Goal: Task Accomplishment & Management: Complete application form

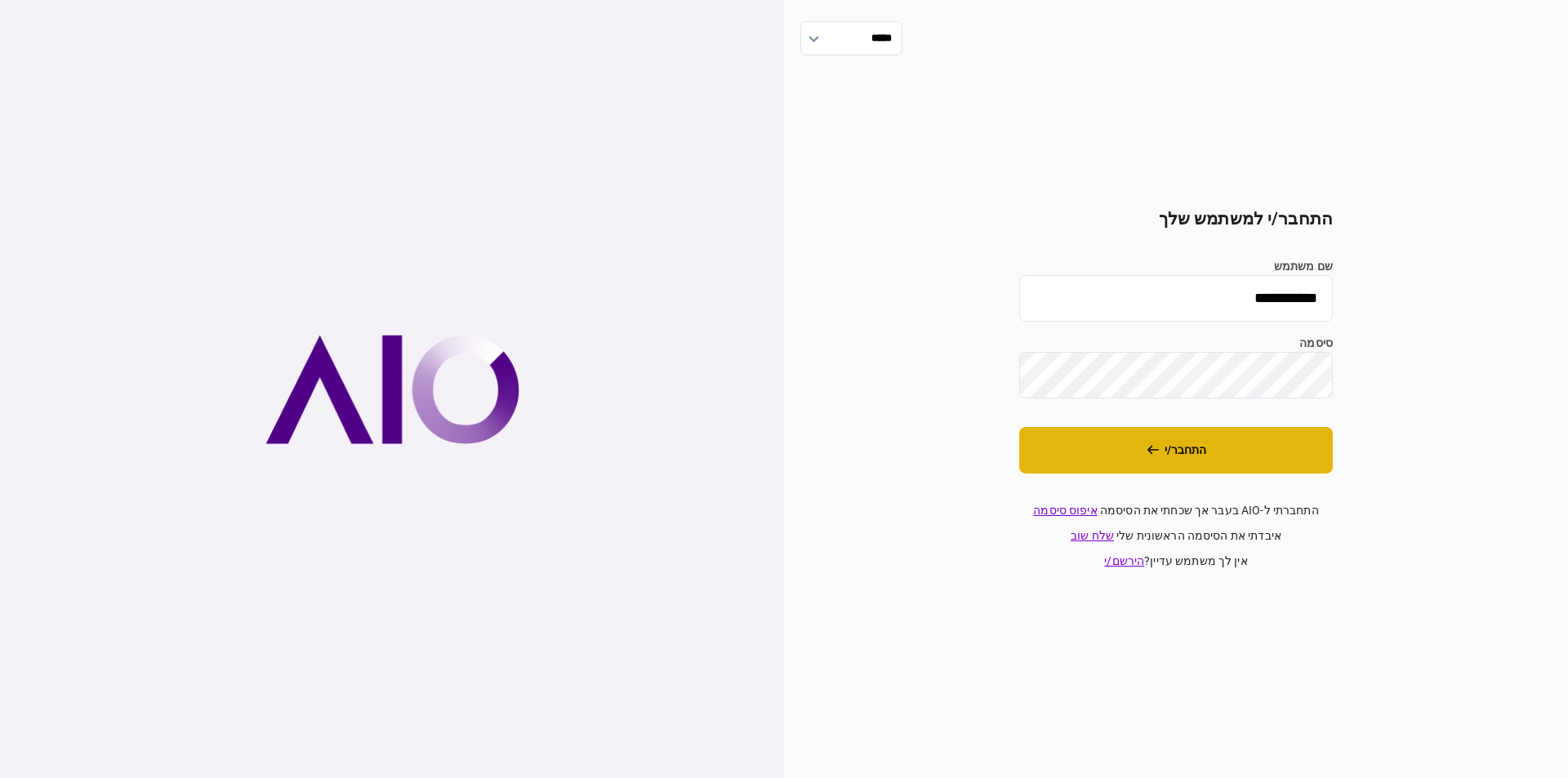
click at [1187, 464] on button "התחבר/י" at bounding box center [1176, 450] width 314 height 46
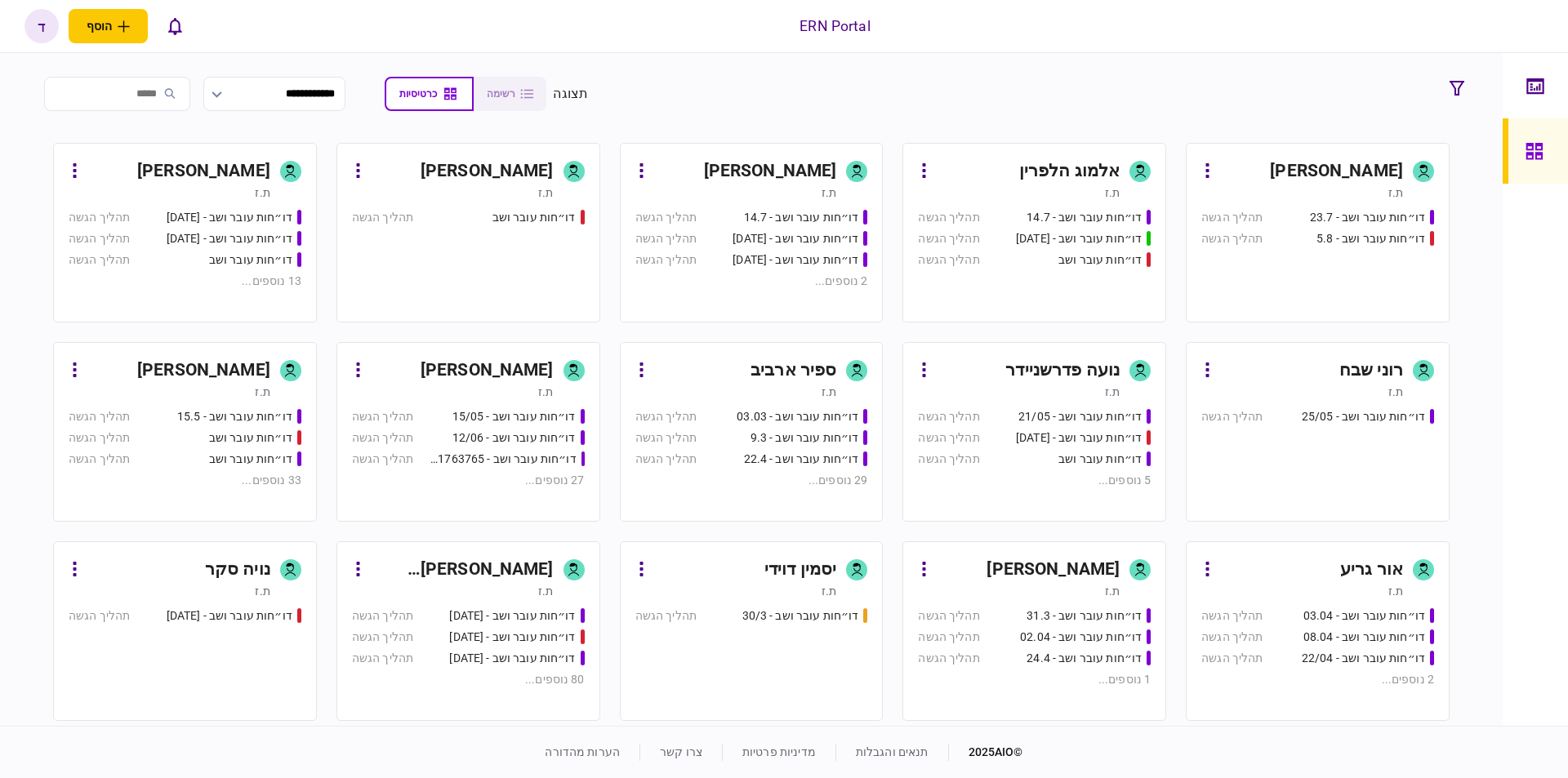
scroll to position [185, 0]
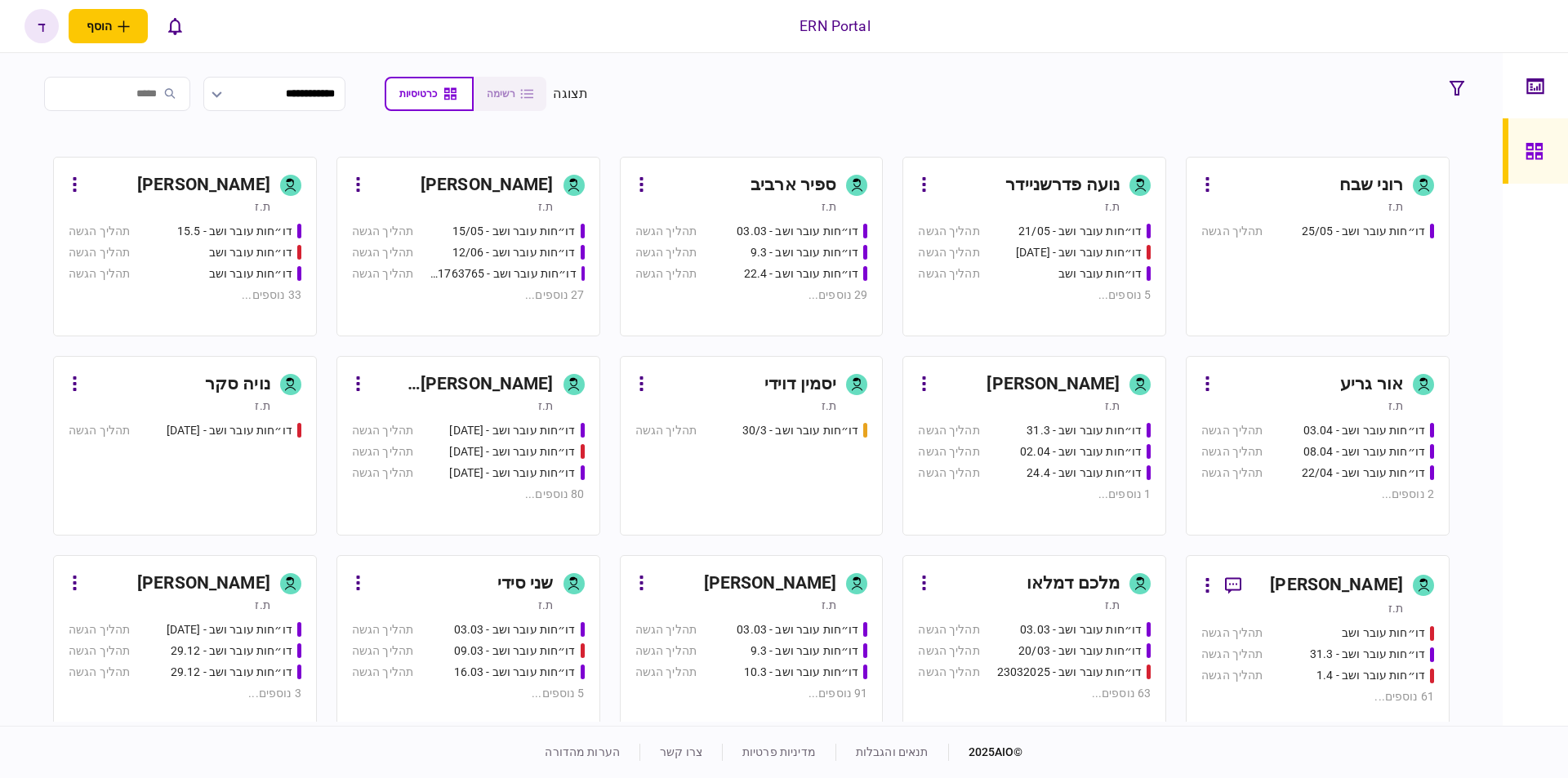
click at [138, 210] on div "ת.ז" at bounding box center [169, 207] width 202 height 16
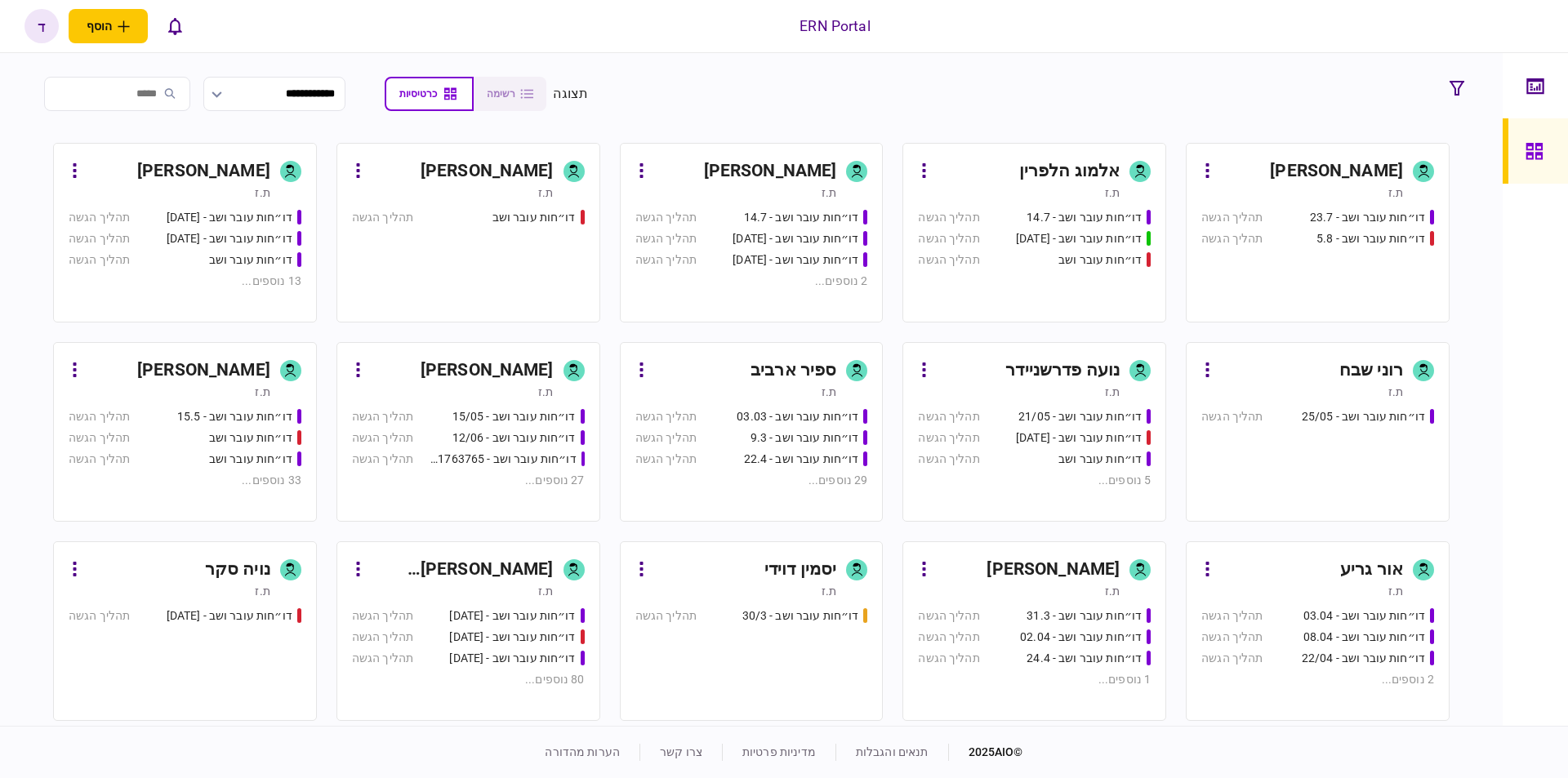
click at [114, 173] on div "[PERSON_NAME]" at bounding box center [179, 171] width 183 height 26
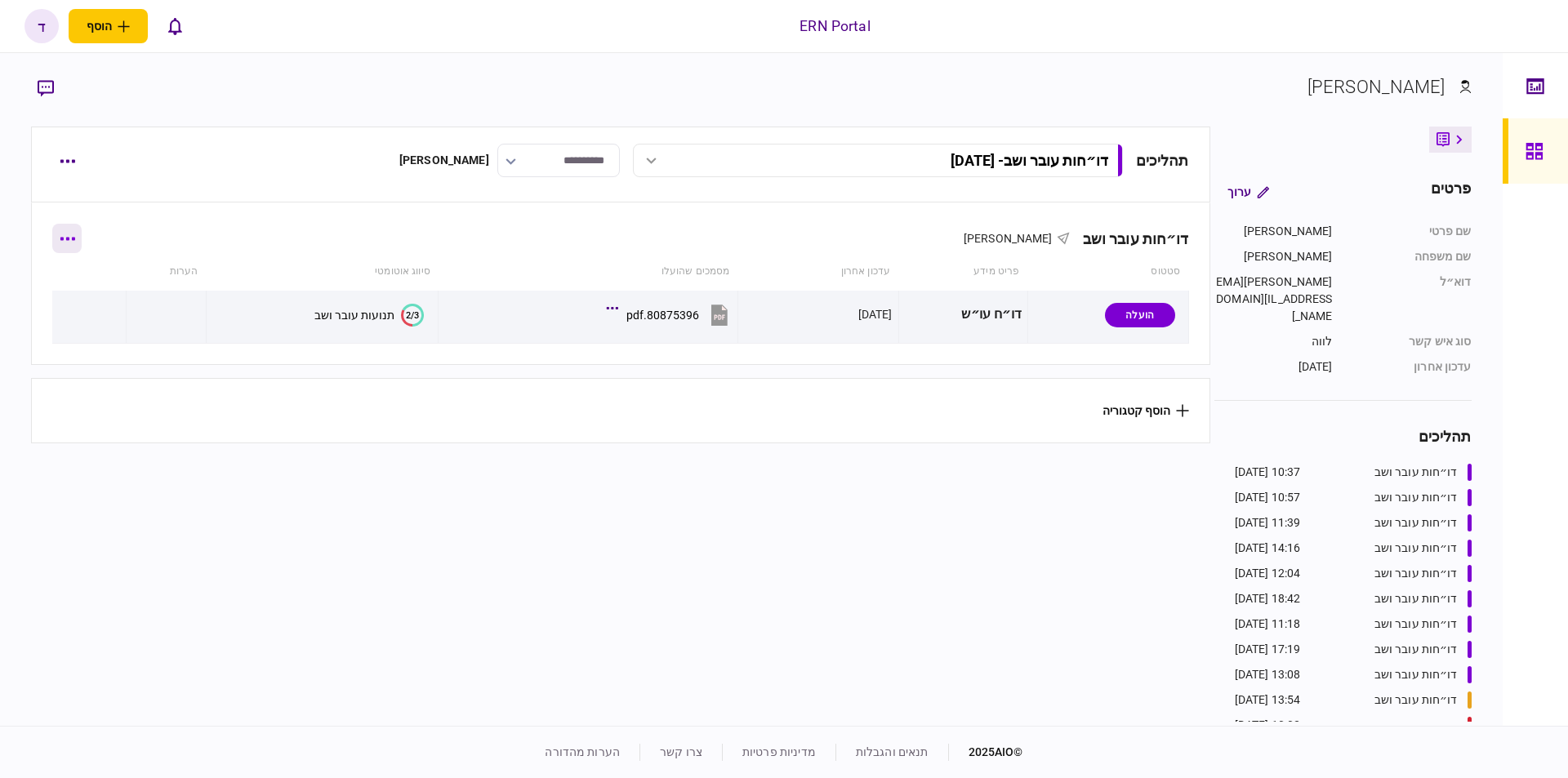
click at [65, 237] on button "button" at bounding box center [67, 239] width 30 height 30
click at [326, 487] on div at bounding box center [784, 389] width 1568 height 778
click at [67, 169] on button "button" at bounding box center [67, 161] width 30 height 30
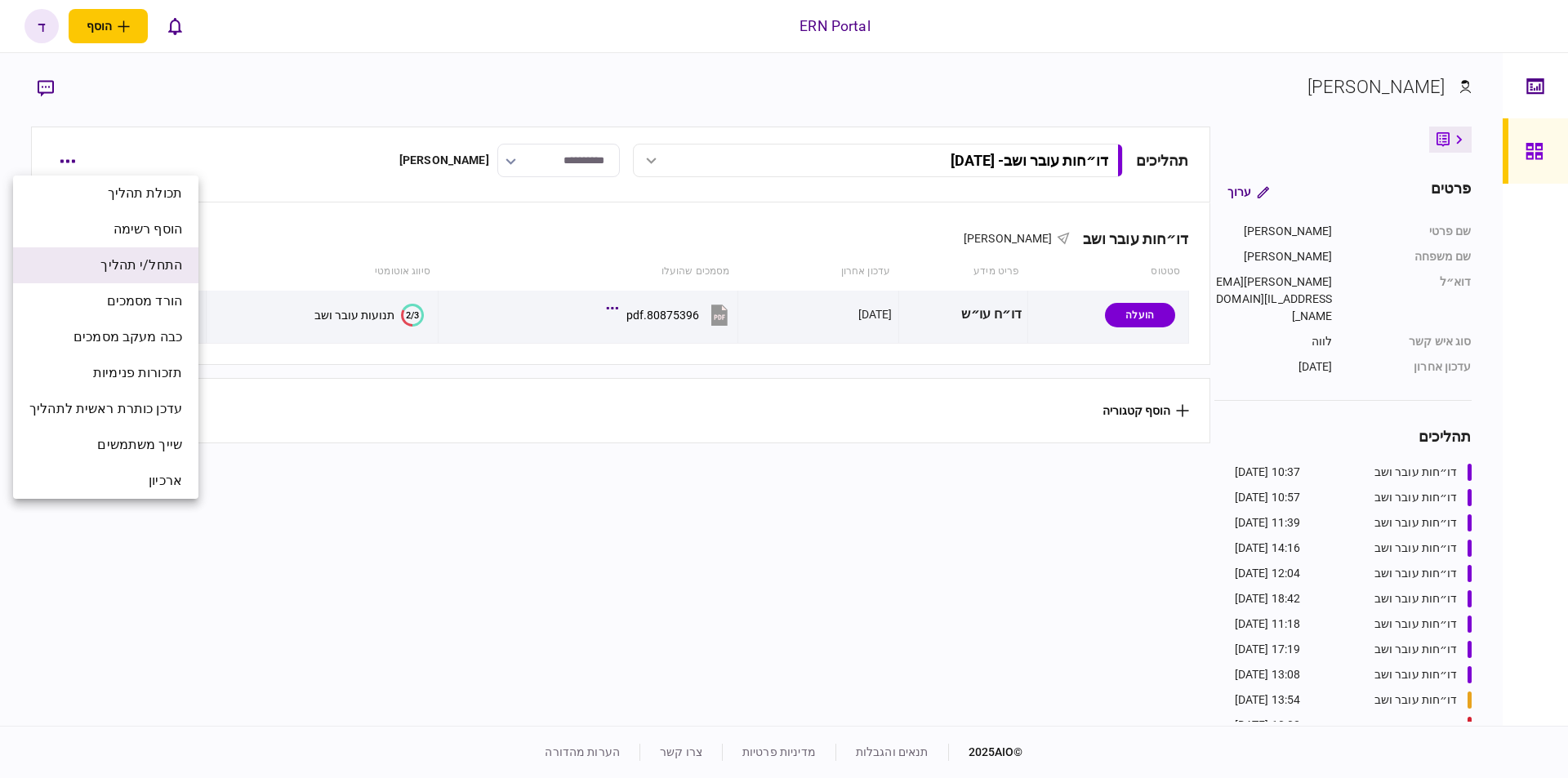
click at [165, 258] on span "התחל/י תהליך" at bounding box center [141, 266] width 81 height 20
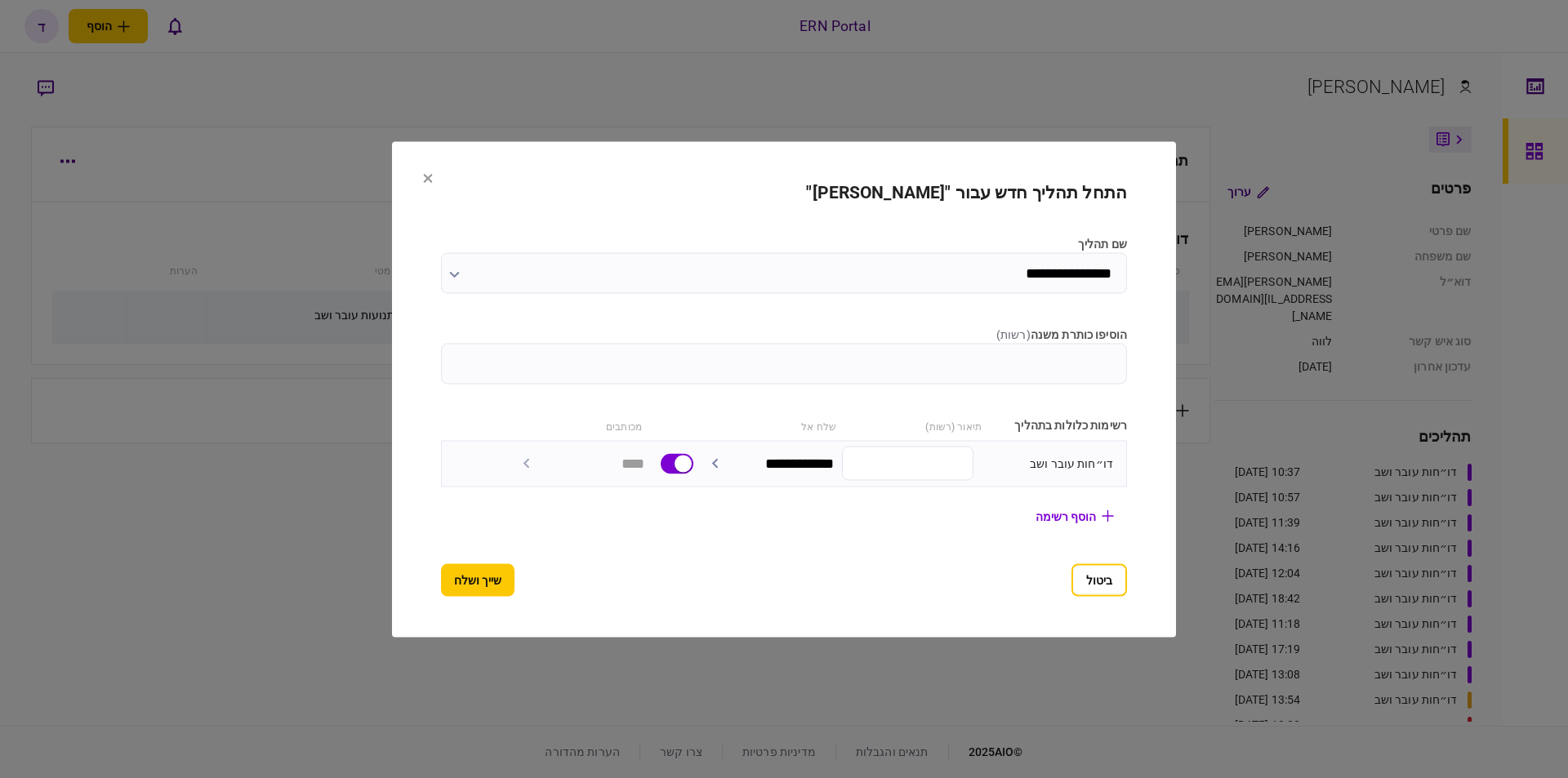
click at [961, 347] on input "הוסיפו כותרת משנה ( רשות )" at bounding box center [784, 362] width 686 height 41
type input "********"
click at [447, 583] on button "שייך ושלח" at bounding box center [477, 579] width 73 height 33
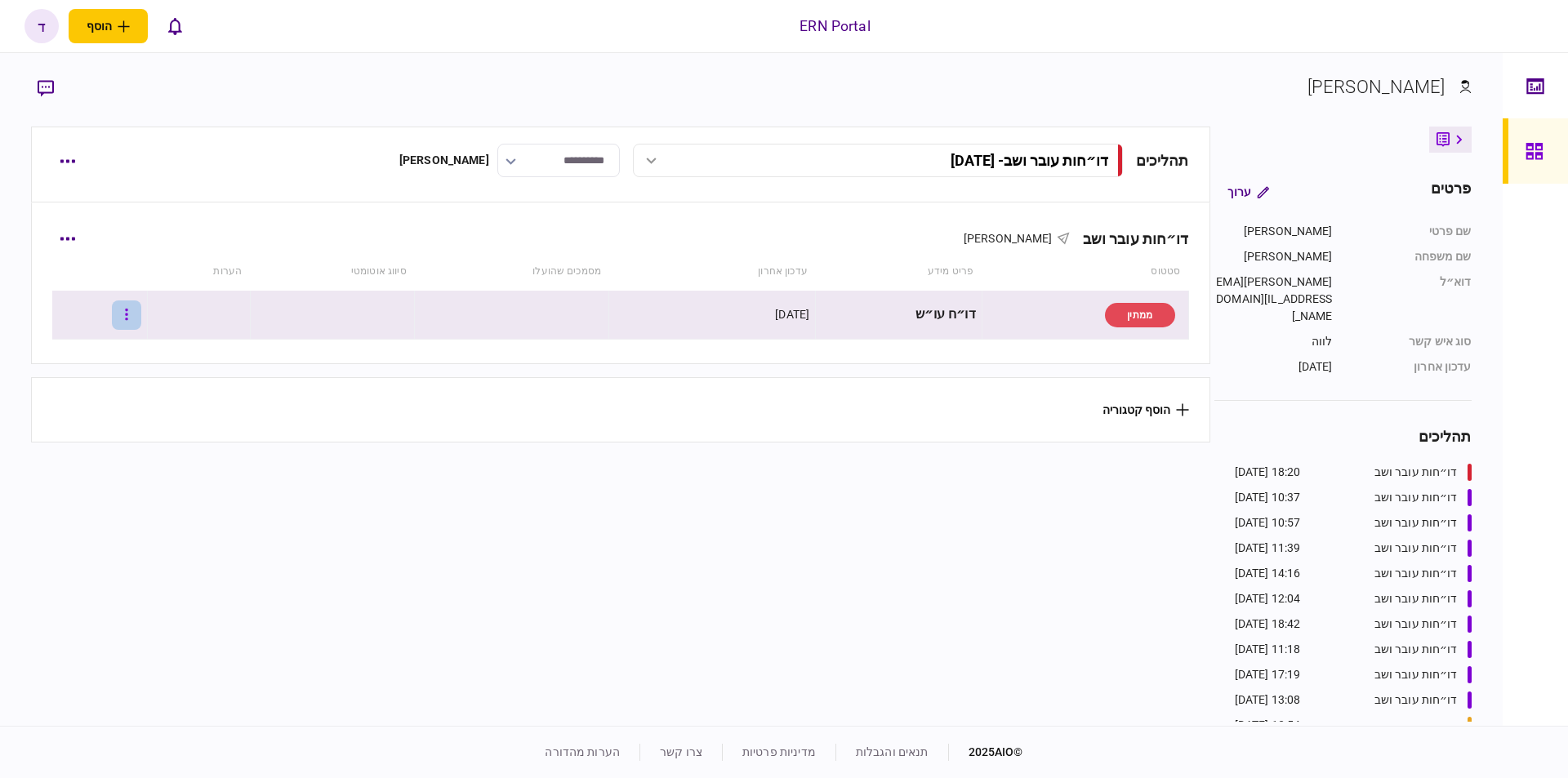
click at [131, 304] on button "button" at bounding box center [127, 314] width 30 height 30
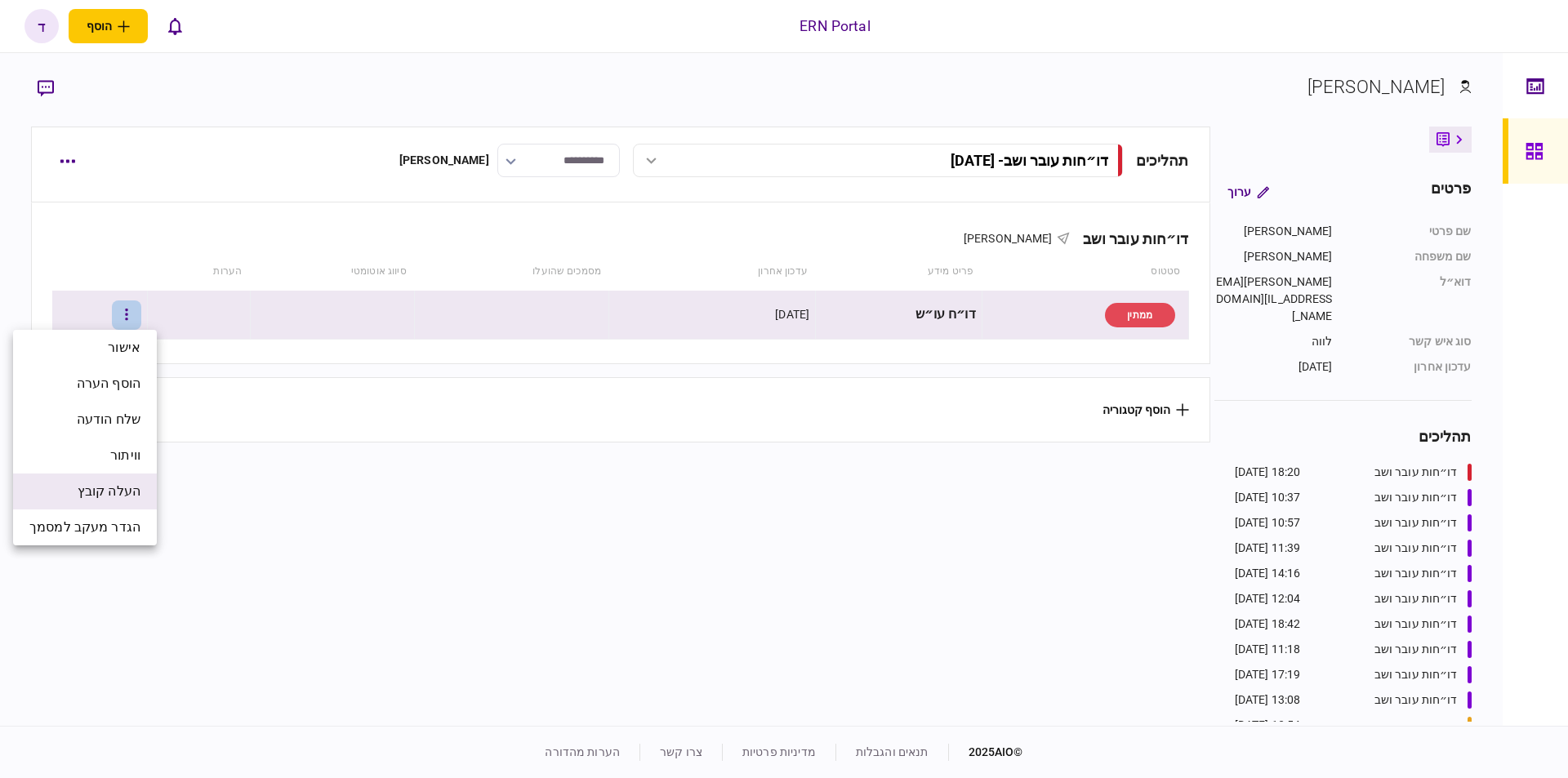
click at [119, 478] on li "העלה קובץ" at bounding box center [84, 492] width 144 height 36
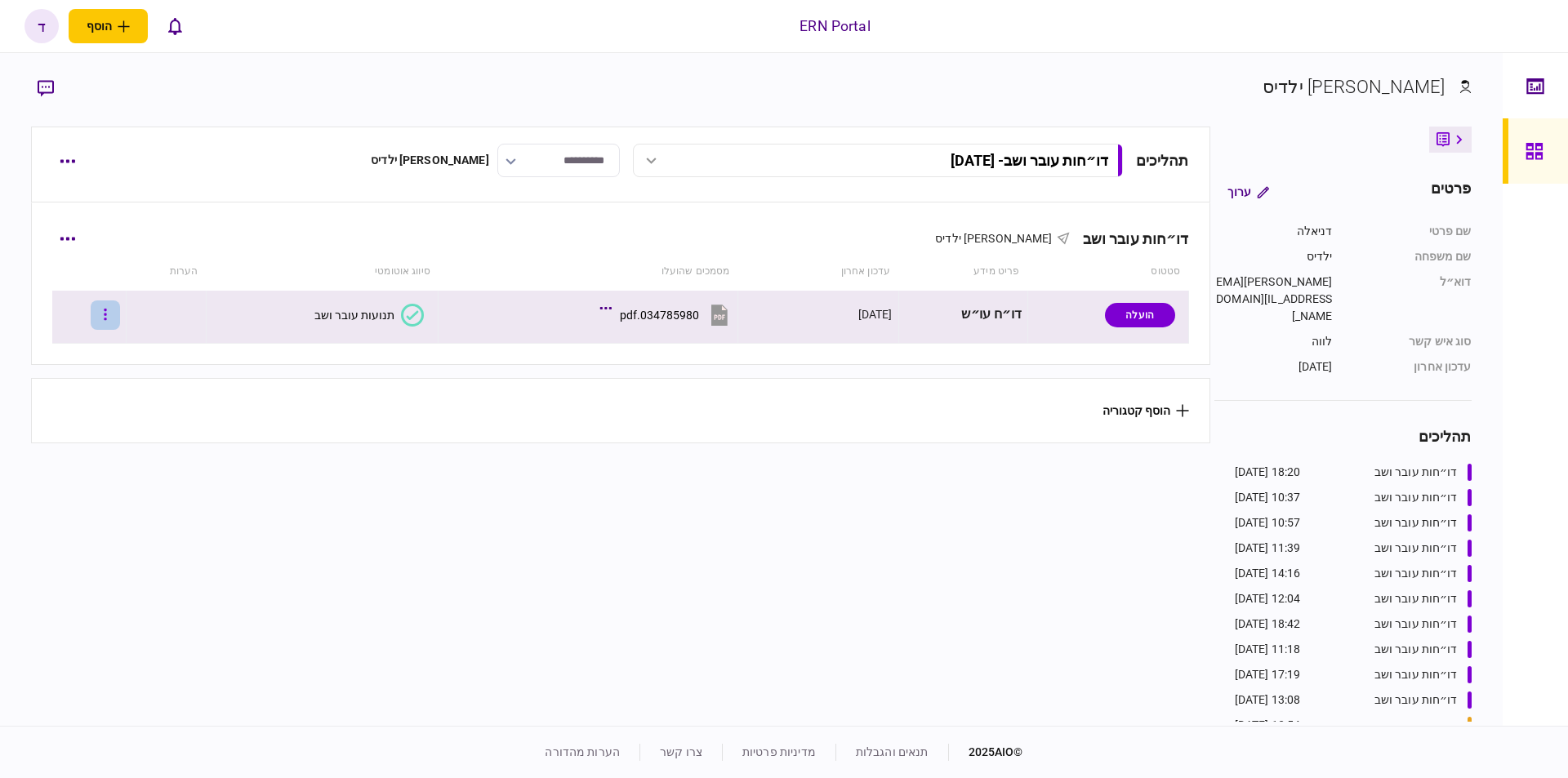
click at [105, 317] on button "button" at bounding box center [105, 314] width 30 height 30
click at [352, 316] on div at bounding box center [784, 389] width 1568 height 778
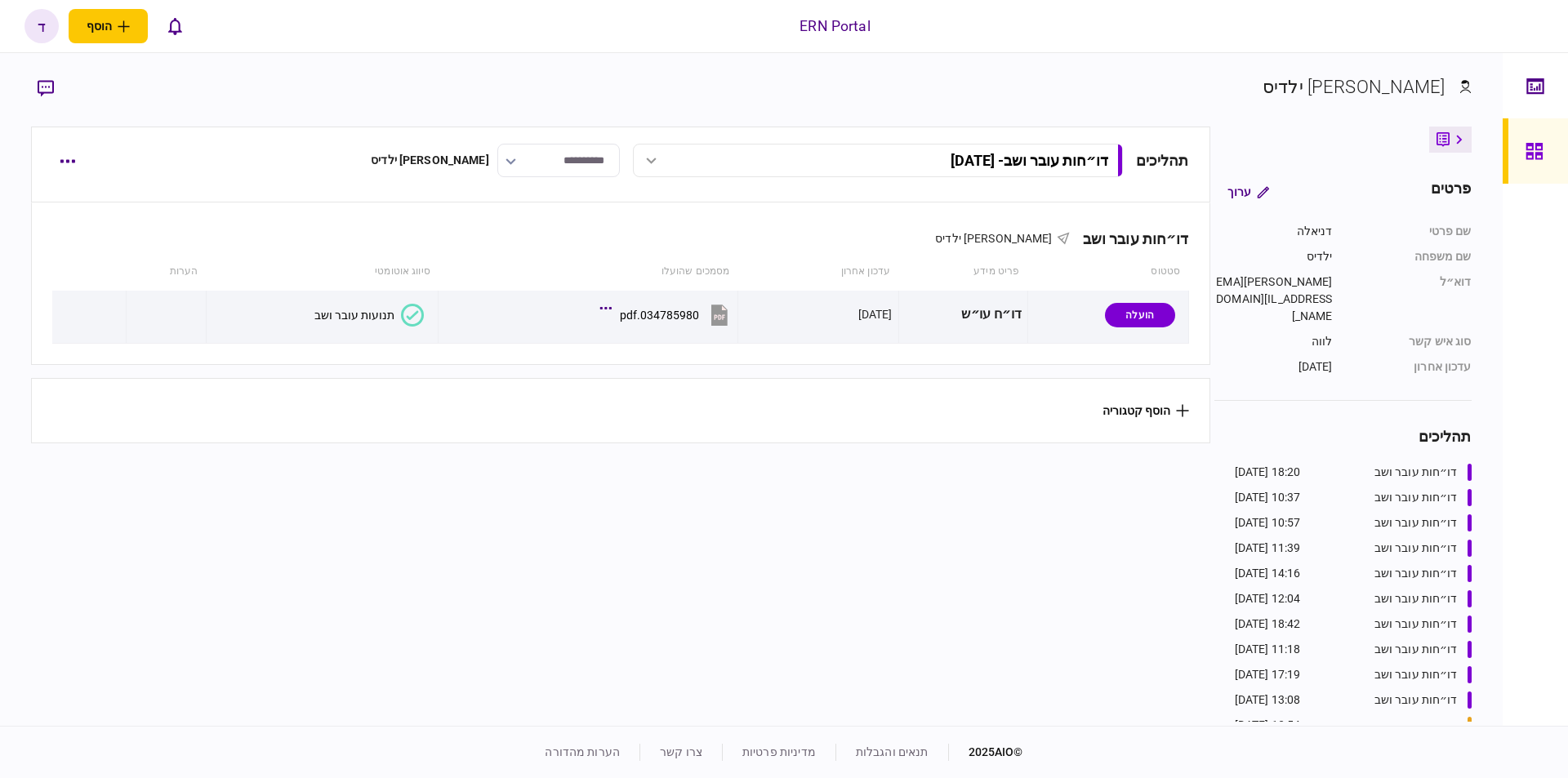
click at [350, 311] on div "תנועות עובר ושב" at bounding box center [354, 315] width 80 height 13
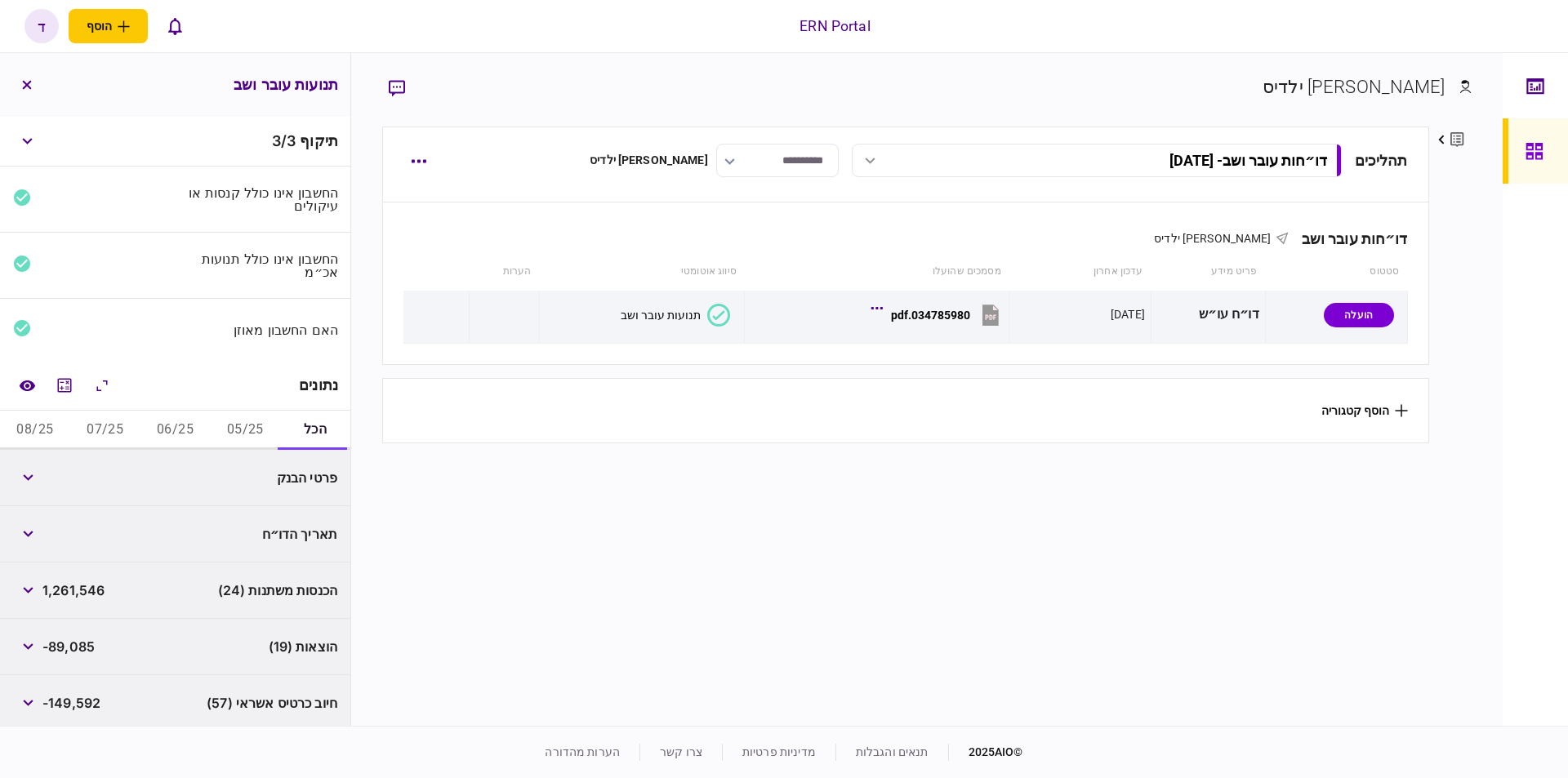
click at [249, 431] on button "05/25" at bounding box center [245, 429] width 70 height 39
click at [162, 427] on button "06/25" at bounding box center [175, 429] width 70 height 39
click at [215, 420] on button "05/25" at bounding box center [245, 429] width 70 height 39
click at [173, 430] on button "06/25" at bounding box center [175, 429] width 70 height 39
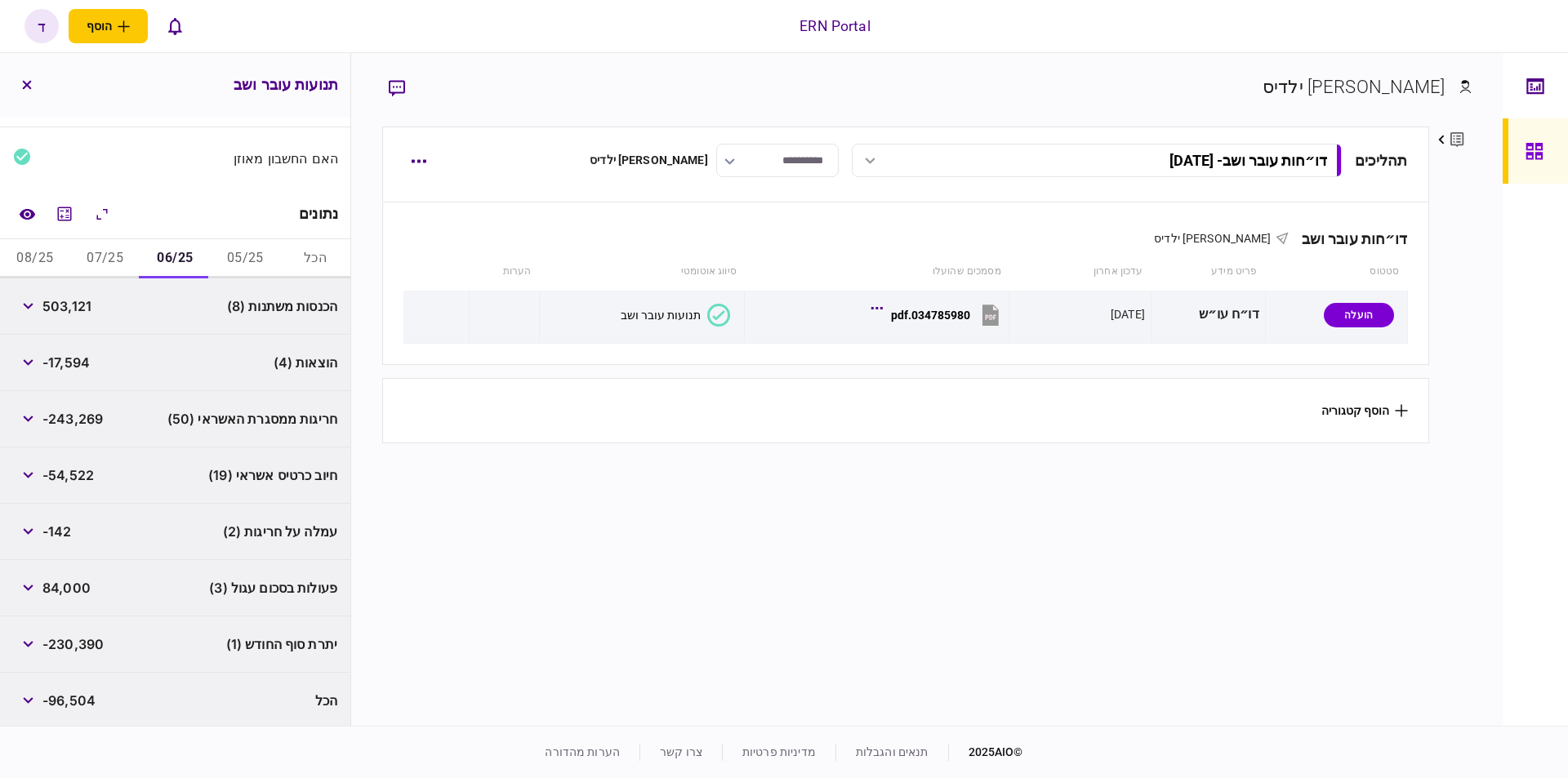
click at [130, 241] on button "07/25" at bounding box center [106, 258] width 70 height 39
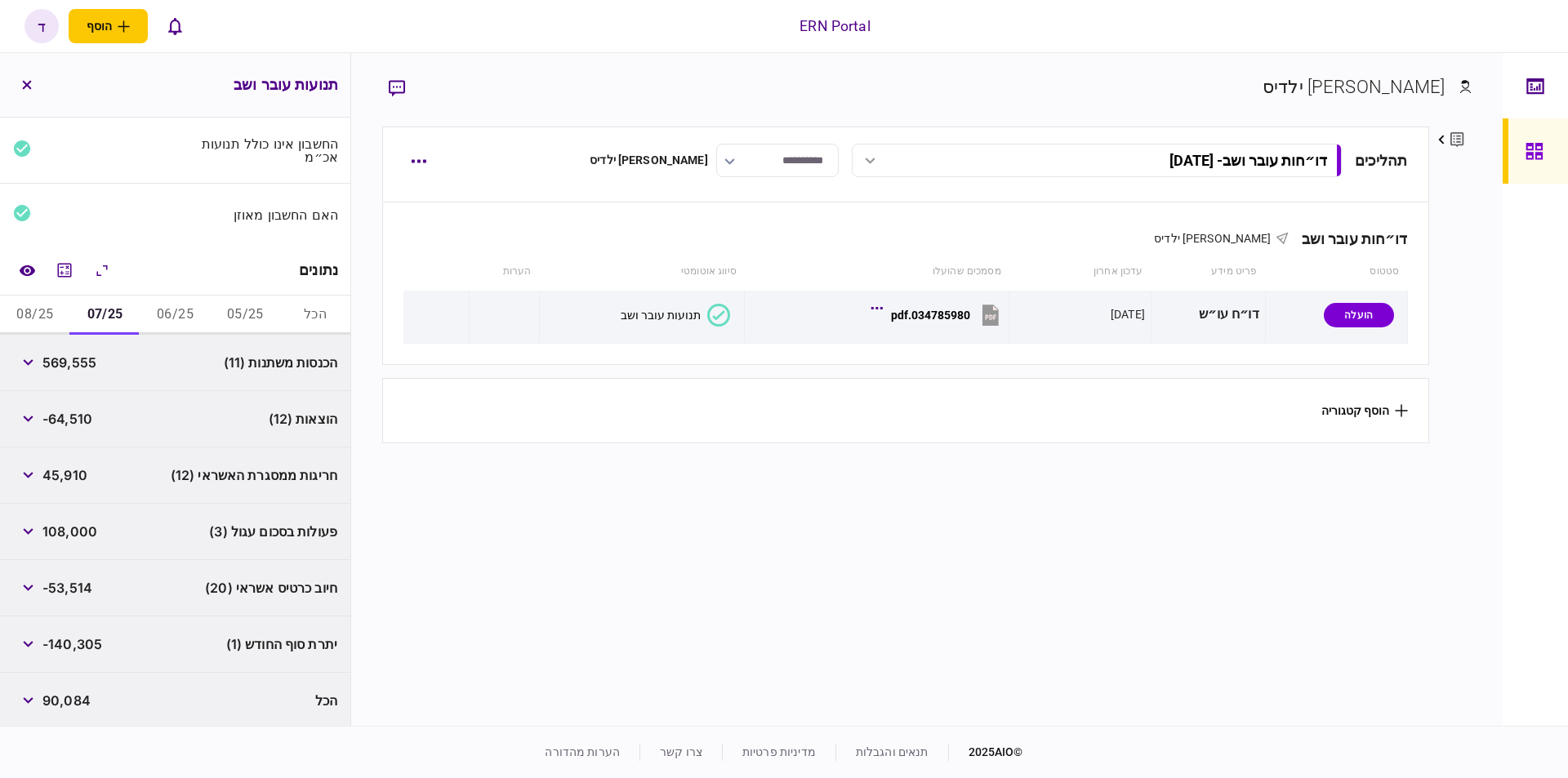
click at [48, 309] on button "08/25" at bounding box center [35, 314] width 70 height 39
